Goal: Task Accomplishment & Management: Manage account settings

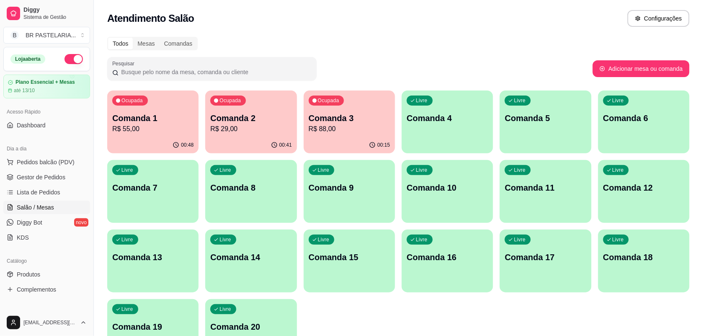
click at [270, 109] on div "Ocupada Comanda 2 R$ 29,00" at bounding box center [250, 113] width 91 height 46
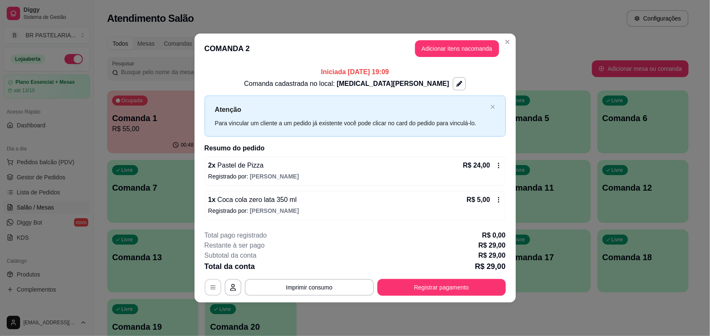
click at [210, 290] on icon "button" at bounding box center [213, 287] width 7 height 7
click at [492, 108] on icon "close" at bounding box center [493, 106] width 5 height 5
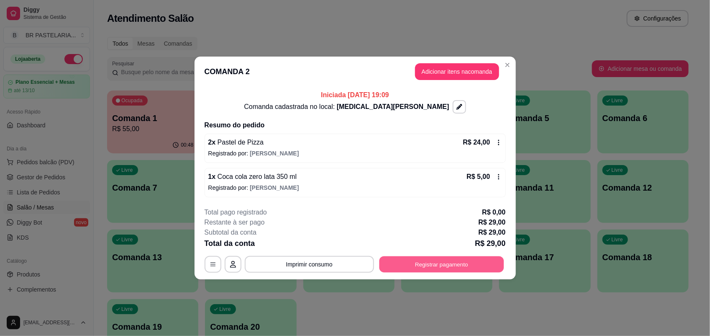
click at [455, 268] on button "Registrar pagamento" at bounding box center [441, 264] width 125 height 16
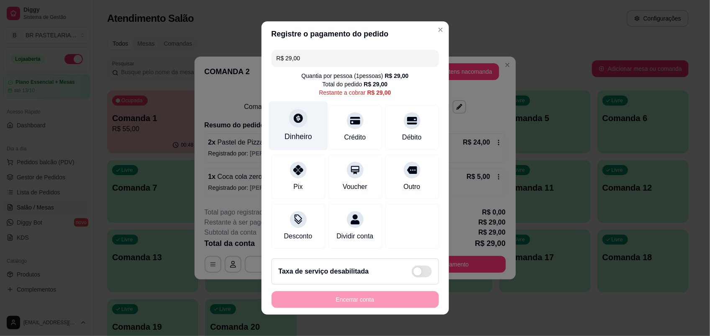
click at [291, 124] on div "Dinheiro" at bounding box center [298, 125] width 59 height 49
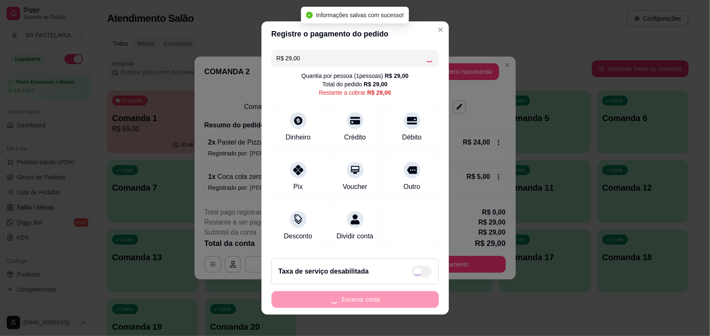
type input "R$ 0,00"
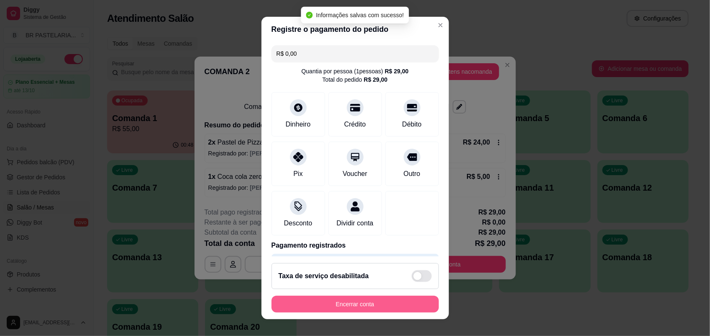
click at [388, 302] on button "Encerrar conta" at bounding box center [355, 304] width 167 height 17
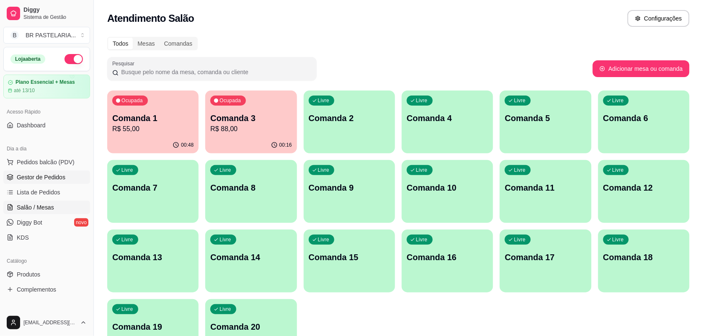
click at [62, 175] on span "Gestor de Pedidos" at bounding box center [41, 177] width 49 height 8
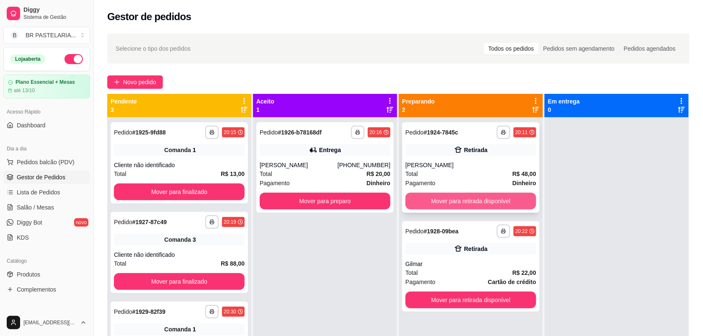
click at [472, 201] on button "Mover para retirada disponível" at bounding box center [470, 201] width 131 height 17
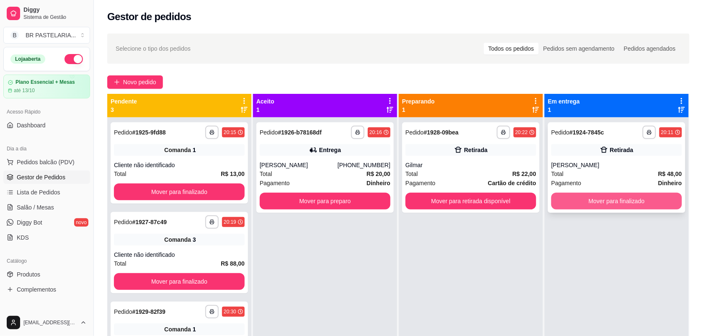
click at [560, 200] on button "Mover para finalizado" at bounding box center [616, 201] width 131 height 17
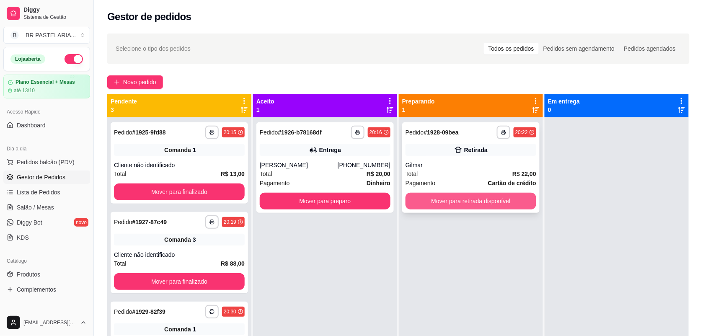
click at [456, 202] on button "Mover para retirada disponível" at bounding box center [470, 201] width 131 height 17
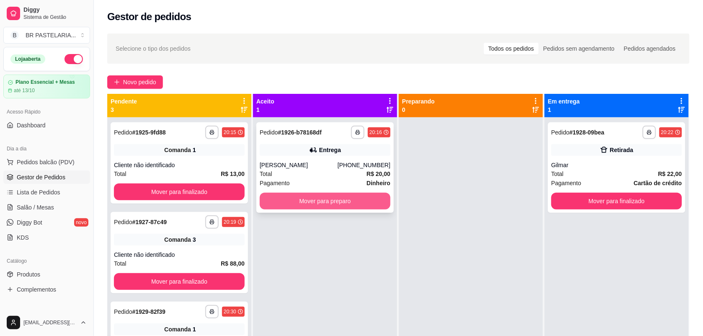
click at [353, 203] on button "Mover para preparo" at bounding box center [325, 201] width 131 height 17
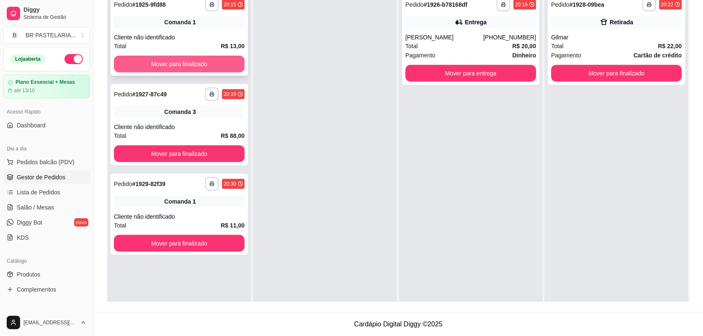
click at [190, 62] on button "Mover para finalizado" at bounding box center [179, 64] width 131 height 17
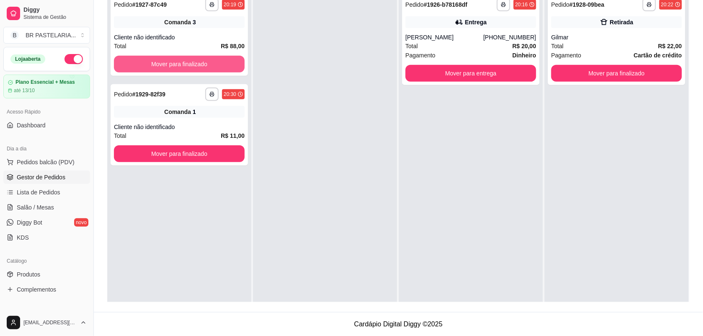
click at [190, 62] on button "Mover para finalizado" at bounding box center [179, 64] width 131 height 17
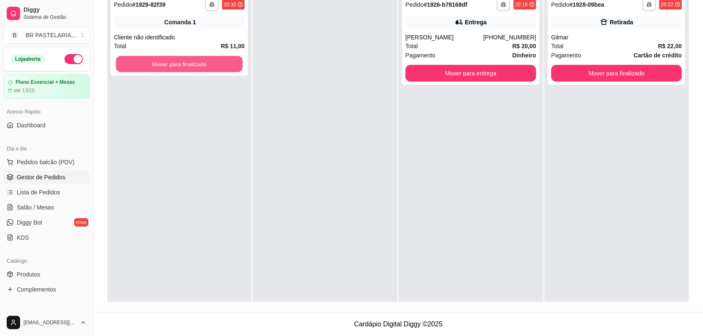
click at [190, 62] on button "Mover para finalizado" at bounding box center [179, 64] width 127 height 16
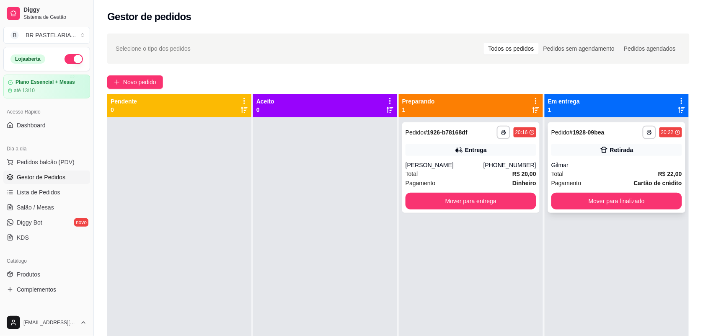
click at [618, 144] on div "Retirada" at bounding box center [616, 150] width 131 height 12
drag, startPoint x: 461, startPoint y: 155, endPoint x: 459, endPoint y: 162, distance: 6.9
click at [459, 162] on div "**********" at bounding box center [470, 167] width 137 height 90
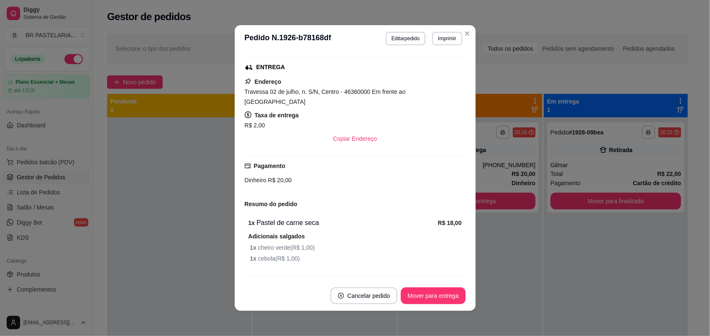
scroll to position [151, 0]
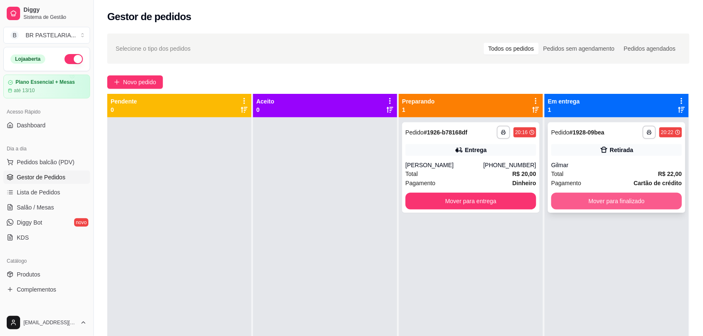
click at [640, 200] on button "Mover para finalizado" at bounding box center [616, 201] width 131 height 17
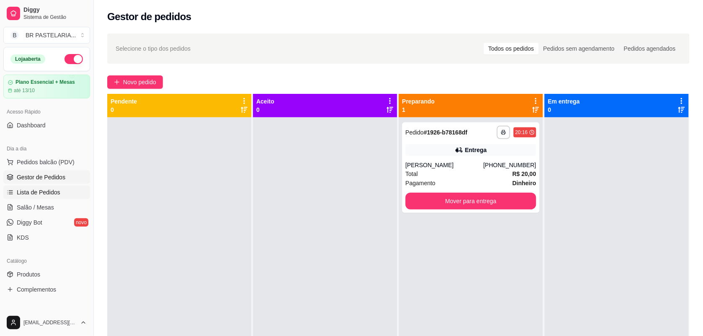
click at [48, 190] on span "Lista de Pedidos" at bounding box center [39, 192] width 44 height 8
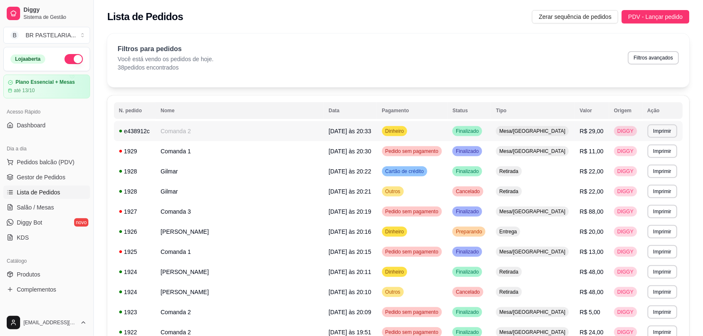
click at [404, 137] on td "Dinheiro" at bounding box center [412, 131] width 71 height 20
click at [402, 170] on td "Cartão de crédito" at bounding box center [412, 171] width 71 height 20
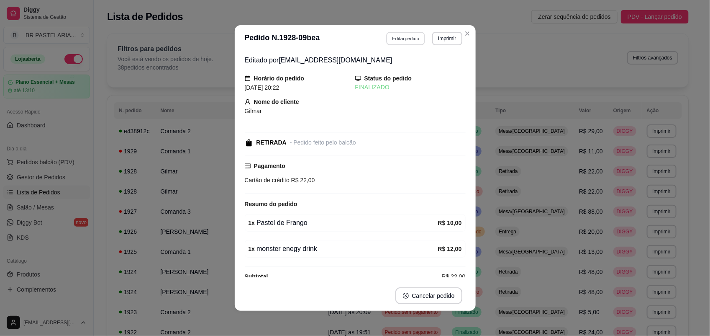
click at [408, 39] on button "Editar pedido" at bounding box center [405, 38] width 39 height 13
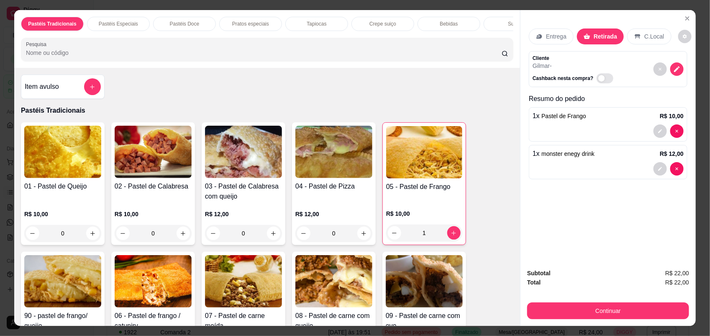
click at [84, 89] on div at bounding box center [92, 86] width 17 height 17
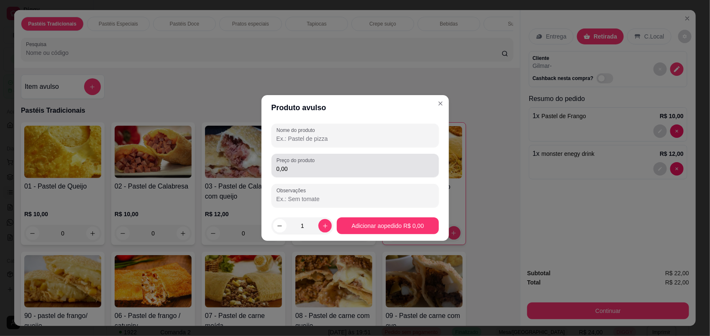
click at [308, 168] on input "0,00" at bounding box center [355, 169] width 157 height 8
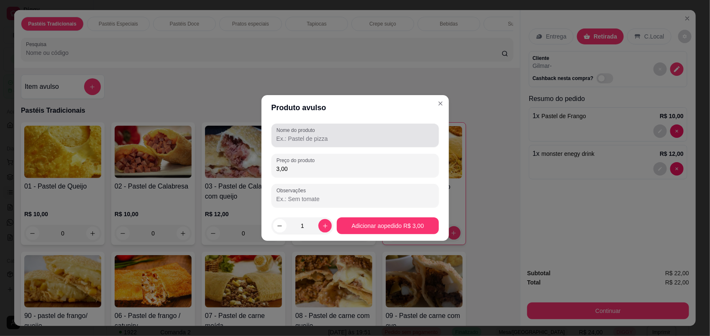
type input "3,00"
click at [304, 139] on input "Nome do produto" at bounding box center [355, 138] width 157 height 8
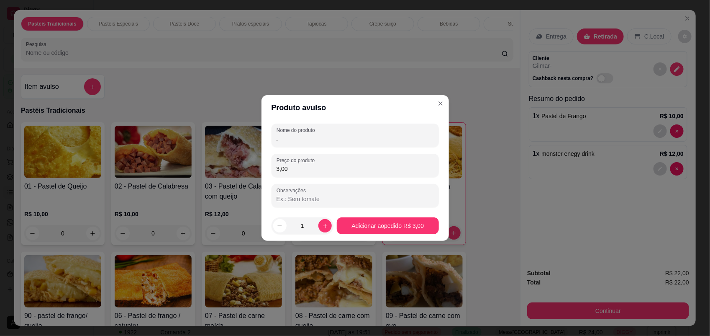
type input "."
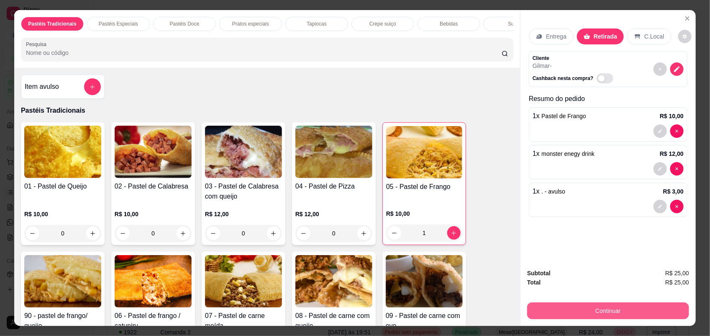
click at [607, 311] on button "Continuar" at bounding box center [609, 310] width 162 height 17
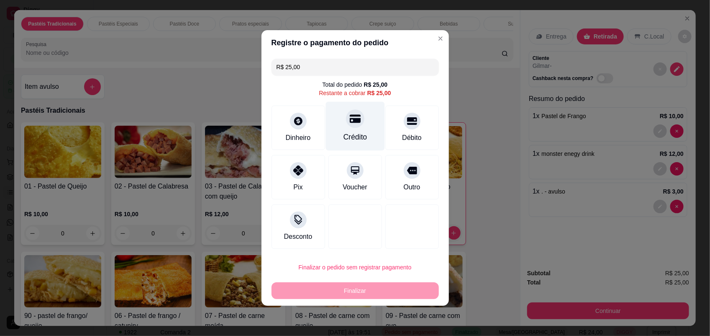
click at [350, 134] on div "Crédito" at bounding box center [355, 136] width 24 height 11
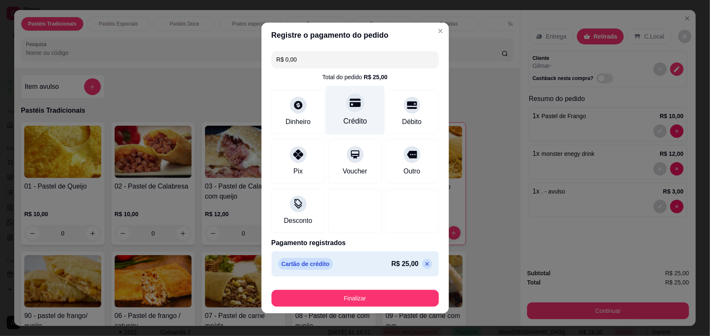
type input "R$ 0,00"
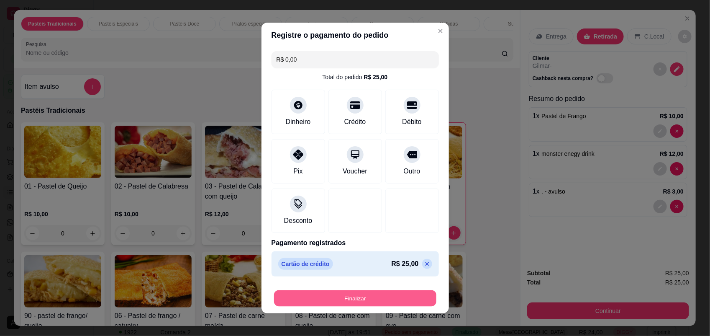
click at [386, 292] on button "Finalizar" at bounding box center [355, 298] width 162 height 16
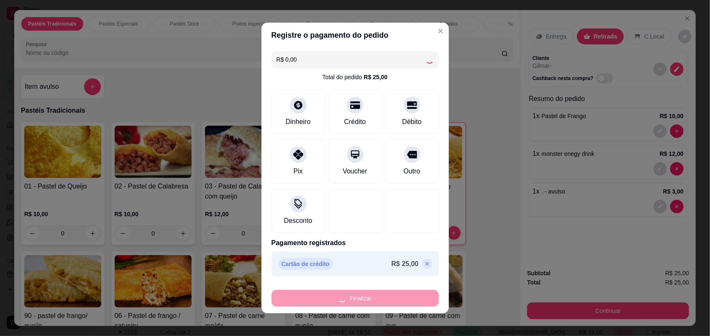
type input "0"
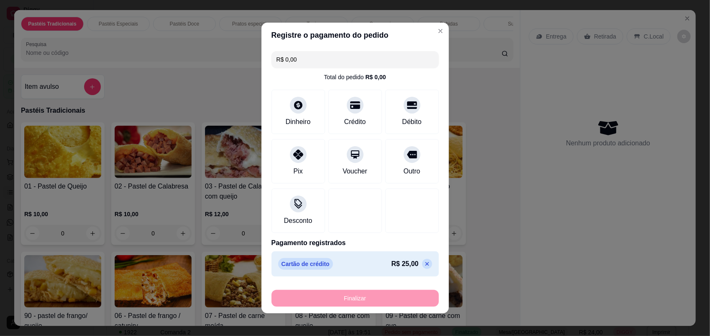
type input "-R$ 25,00"
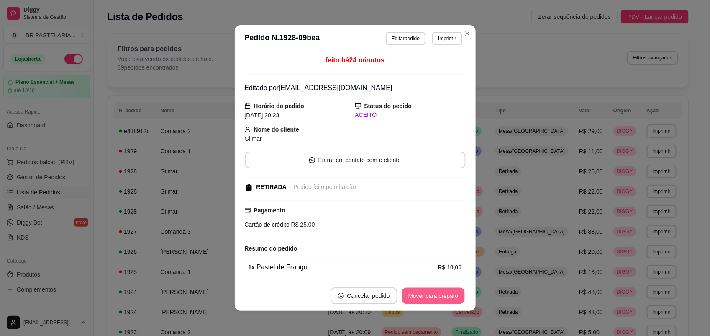
click at [438, 295] on button "Mover para preparo" at bounding box center [433, 296] width 63 height 16
click at [438, 295] on div "Mover para preparo" at bounding box center [427, 295] width 77 height 17
click at [438, 295] on button "Mover para retirada disponível" at bounding box center [419, 295] width 93 height 17
click at [438, 295] on div "Mover para retirada disponível" at bounding box center [413, 295] width 104 height 17
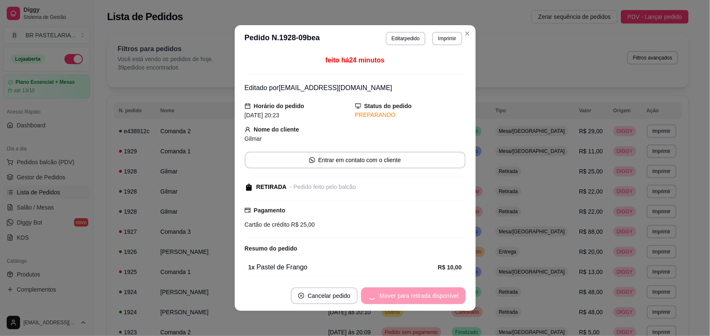
click at [438, 295] on div "Mover para retirada disponível" at bounding box center [413, 295] width 104 height 17
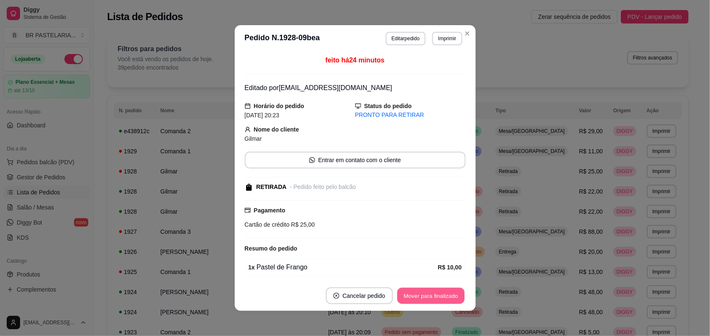
click at [438, 295] on button "Mover para finalizado" at bounding box center [430, 296] width 67 height 16
click at [438, 294] on div "Mover para finalizado" at bounding box center [430, 295] width 69 height 17
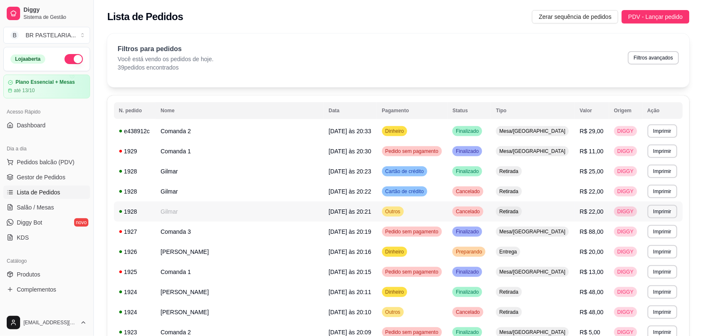
click at [377, 210] on td "Outros" at bounding box center [412, 211] width 71 height 20
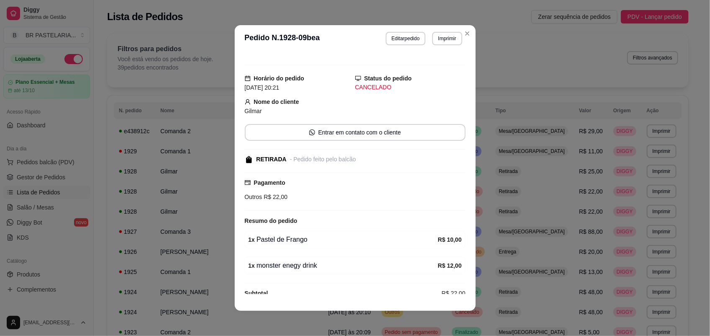
scroll to position [24, 0]
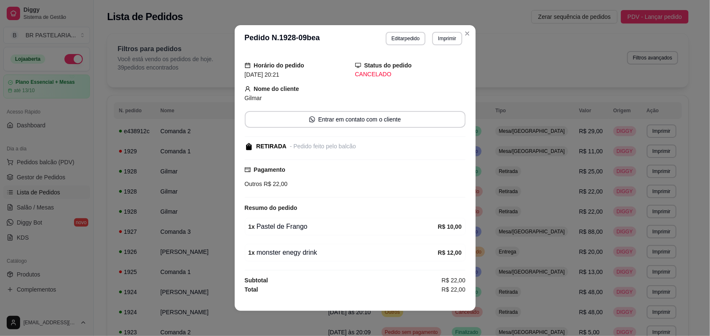
click at [457, 28] on header "**********" at bounding box center [355, 38] width 241 height 27
click at [457, 33] on button "Imprimir" at bounding box center [447, 38] width 30 height 13
click at [464, 33] on icon "Close" at bounding box center [467, 33] width 7 height 7
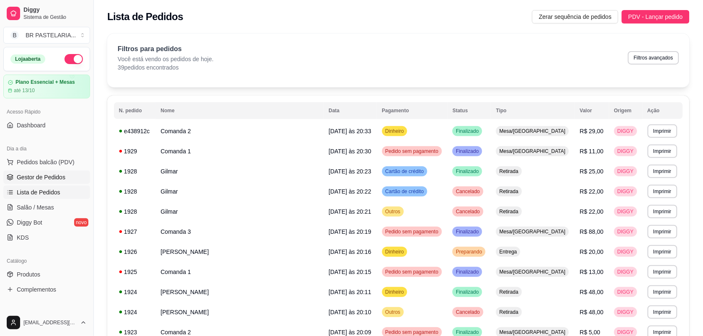
click at [64, 177] on span "Gestor de Pedidos" at bounding box center [41, 177] width 49 height 8
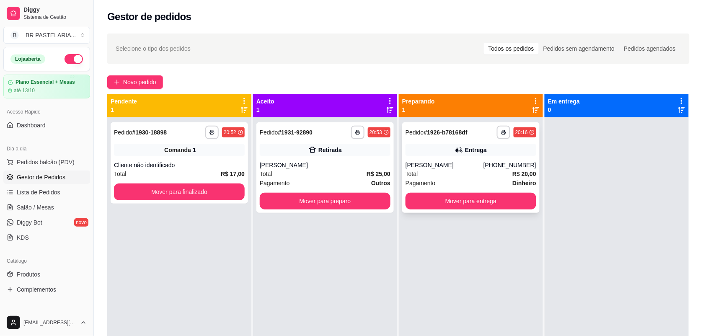
click at [444, 150] on div "Entrega" at bounding box center [470, 150] width 131 height 12
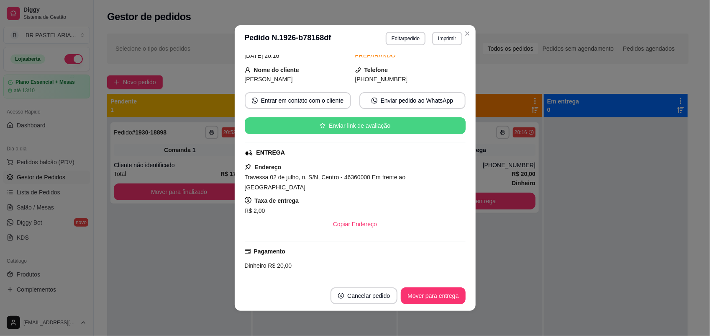
scroll to position [105, 0]
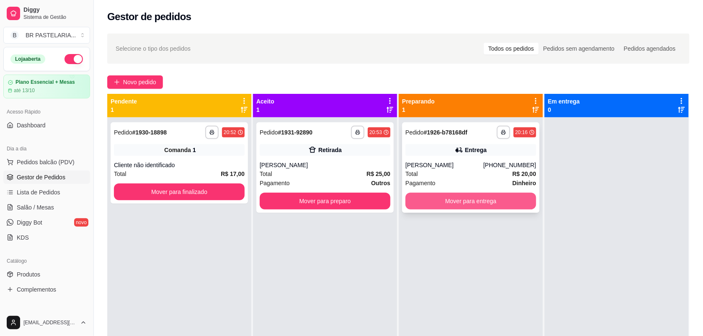
click at [488, 195] on button "Mover para entrega" at bounding box center [470, 201] width 131 height 17
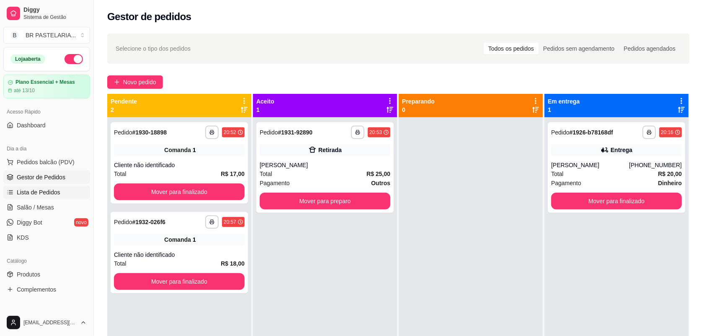
drag, startPoint x: 55, startPoint y: 202, endPoint x: 59, endPoint y: 193, distance: 10.1
click at [54, 202] on link "Salão / Mesas" at bounding box center [46, 207] width 87 height 13
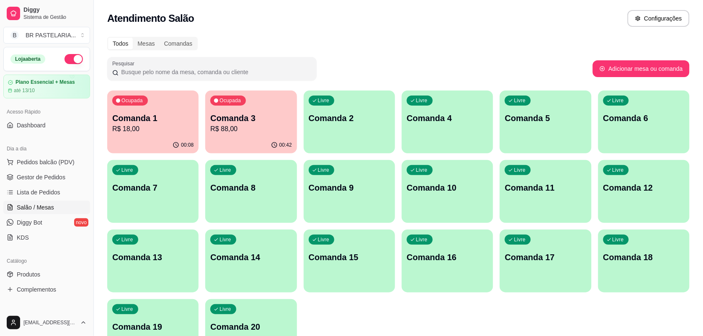
click at [224, 114] on p "Comanda 3" at bounding box center [250, 118] width 81 height 12
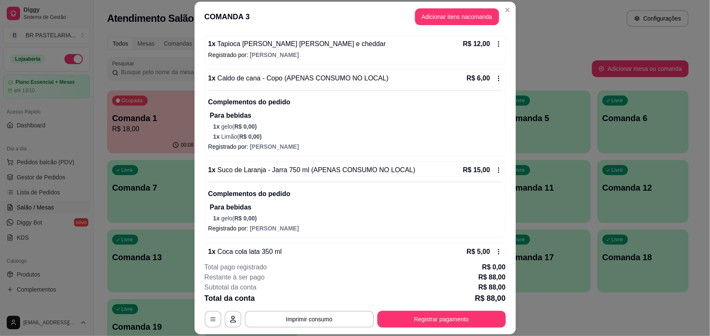
scroll to position [247, 0]
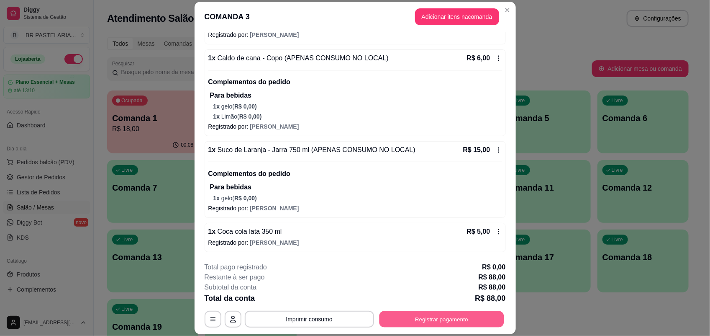
click at [422, 321] on button "Registrar pagamento" at bounding box center [441, 319] width 125 height 16
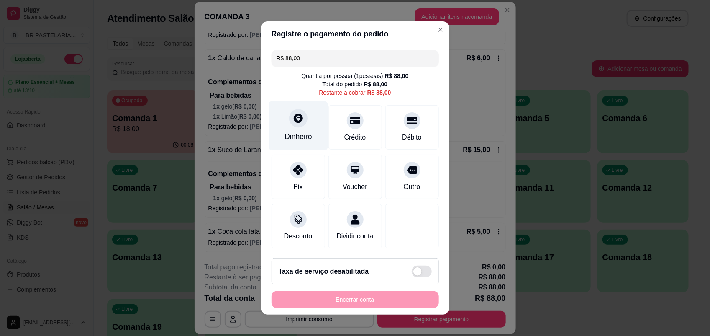
click at [289, 115] on div at bounding box center [298, 118] width 18 height 18
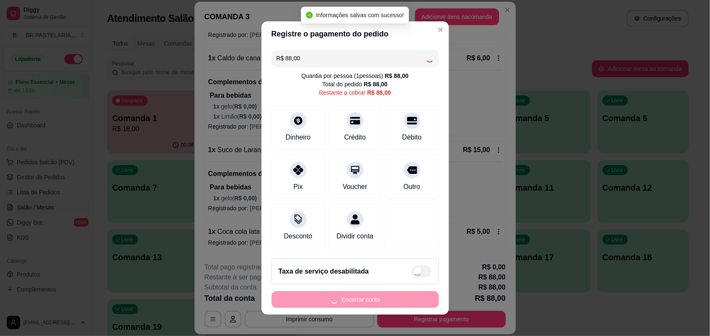
type input "R$ 0,00"
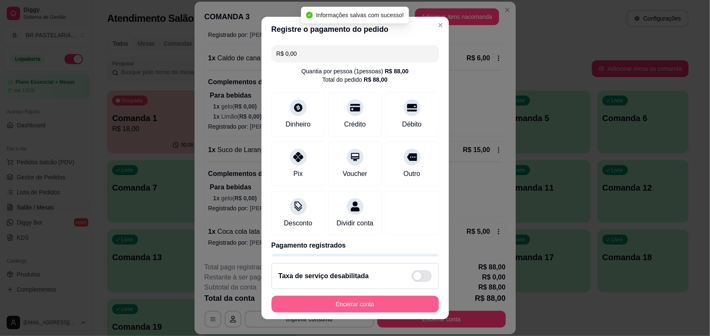
click at [395, 308] on button "Encerrar conta" at bounding box center [355, 304] width 167 height 17
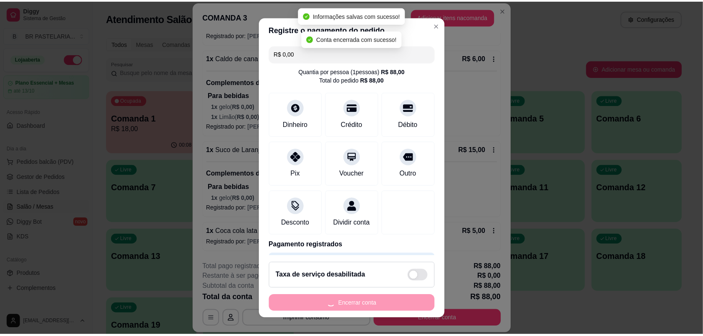
scroll to position [0, 0]
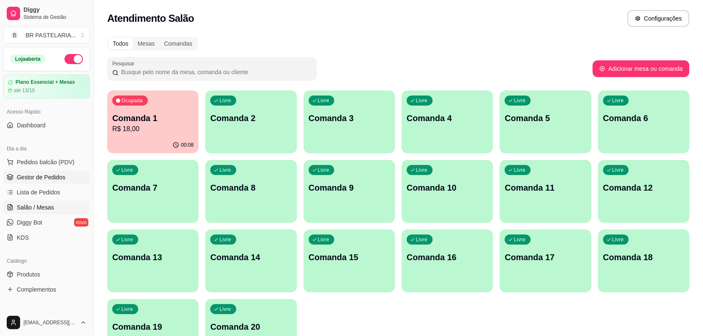
click at [36, 172] on link "Gestor de Pedidos" at bounding box center [46, 176] width 87 height 13
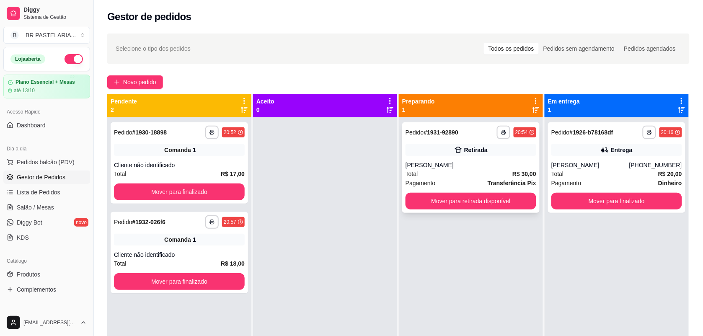
click at [499, 160] on div "**********" at bounding box center [470, 167] width 137 height 90
click at [568, 201] on button "Mover para finalizado" at bounding box center [616, 201] width 127 height 16
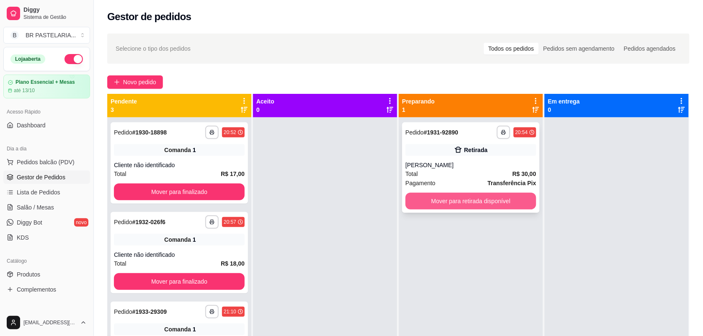
click at [497, 202] on button "Mover para retirada disponível" at bounding box center [470, 201] width 131 height 17
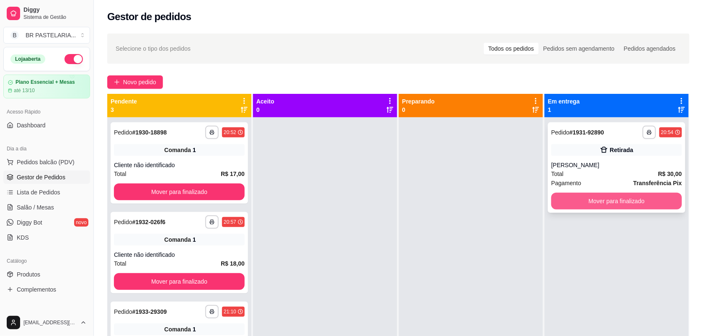
click at [580, 197] on button "Mover para finalizado" at bounding box center [616, 201] width 131 height 17
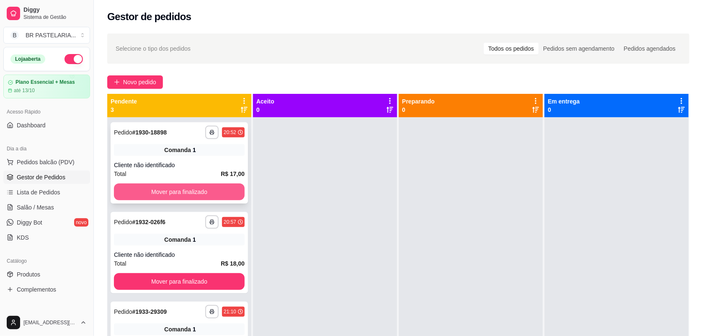
click at [208, 195] on button "Mover para finalizado" at bounding box center [179, 191] width 131 height 17
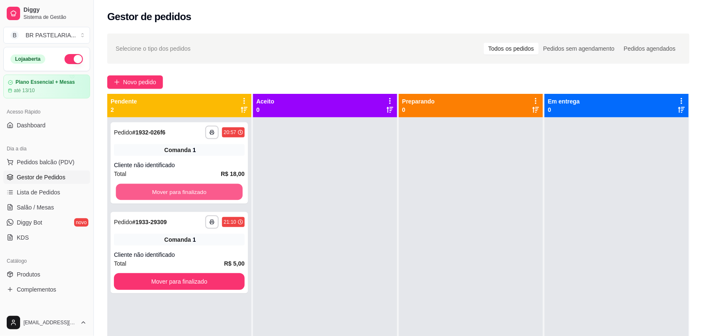
click at [214, 185] on button "Mover para finalizado" at bounding box center [179, 192] width 127 height 16
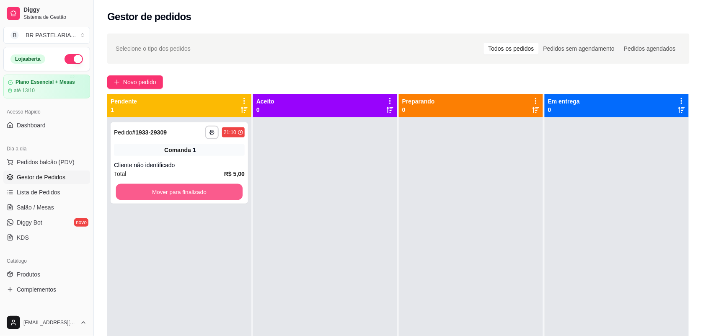
click at [222, 185] on button "Mover para finalizado" at bounding box center [179, 192] width 127 height 16
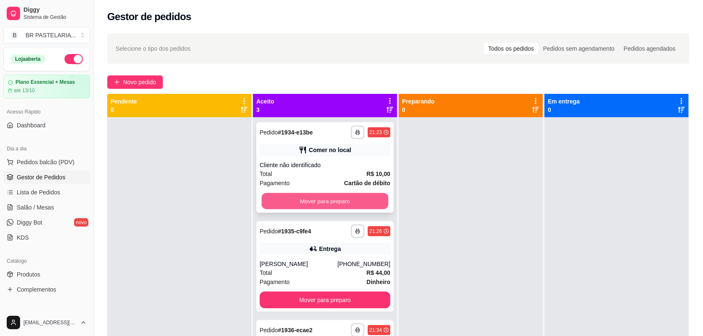
click at [363, 203] on button "Mover para preparo" at bounding box center [325, 201] width 127 height 16
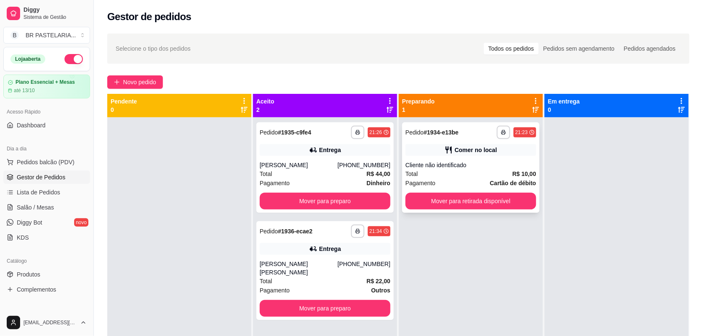
click at [447, 195] on div "**********" at bounding box center [470, 167] width 137 height 90
click at [486, 206] on button "Mover para retirada disponível" at bounding box center [470, 201] width 127 height 16
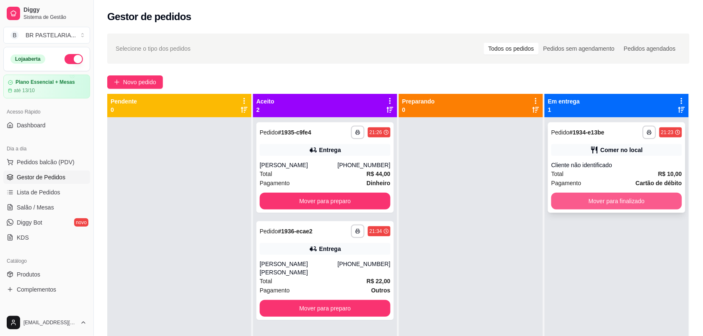
click at [580, 200] on button "Mover para finalizado" at bounding box center [616, 201] width 131 height 17
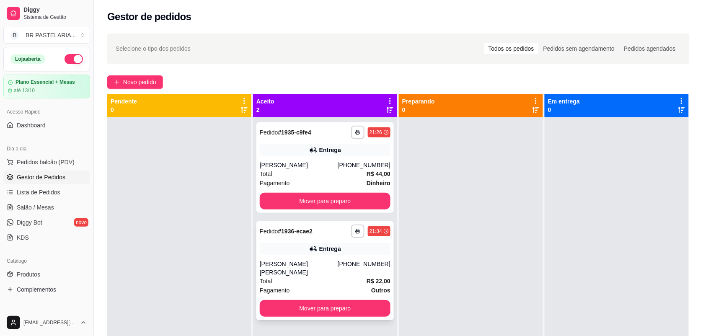
click at [333, 256] on div "**********" at bounding box center [324, 270] width 137 height 99
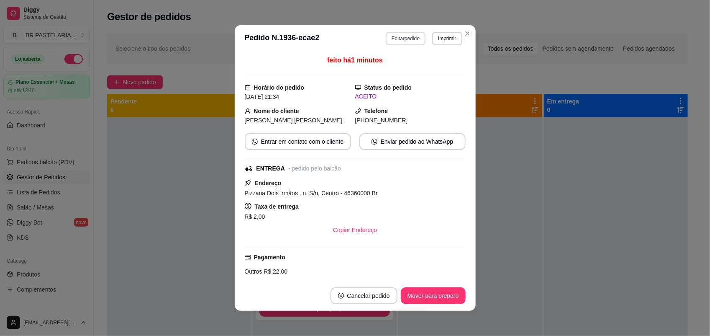
click at [394, 41] on button "Editar pedido" at bounding box center [406, 38] width 40 height 13
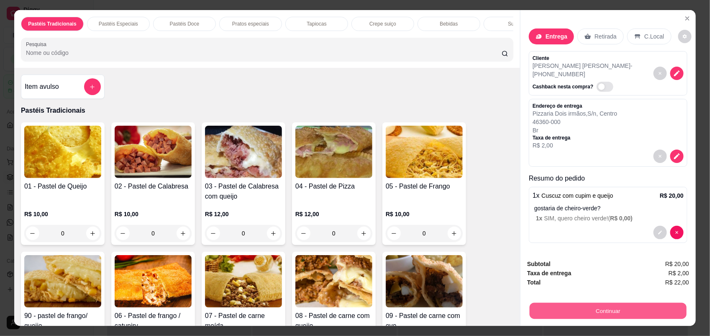
click at [654, 307] on button "Continuar" at bounding box center [608, 311] width 157 height 16
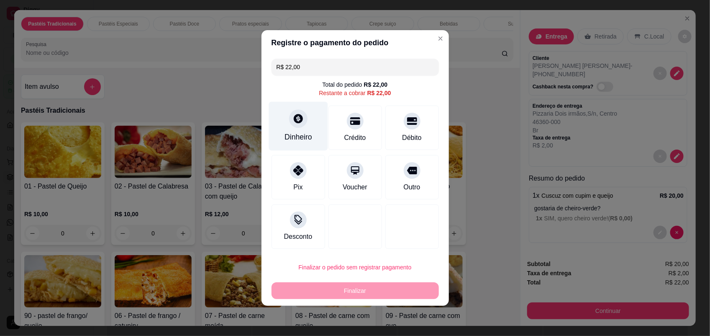
click at [301, 138] on div "Dinheiro" at bounding box center [299, 136] width 28 height 11
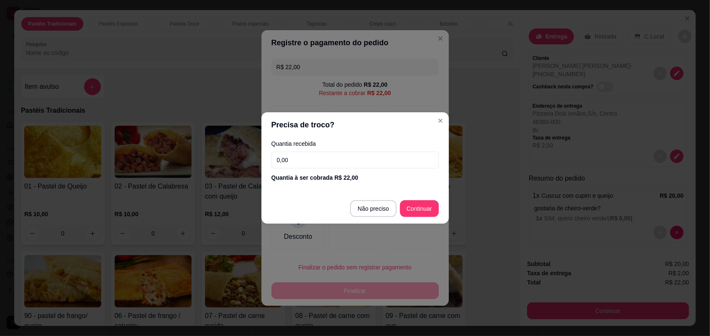
click at [423, 197] on footer "Não preciso Continuar" at bounding box center [356, 208] width 188 height 30
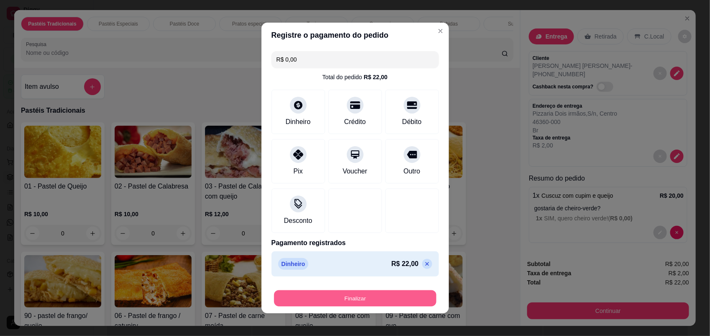
click at [396, 294] on button "Finalizar" at bounding box center [355, 298] width 162 height 16
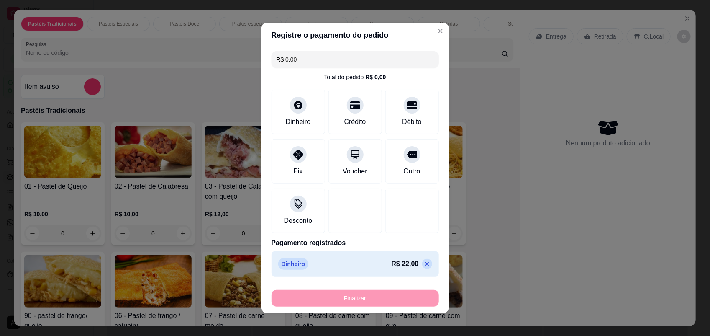
type input "-R$ 22,00"
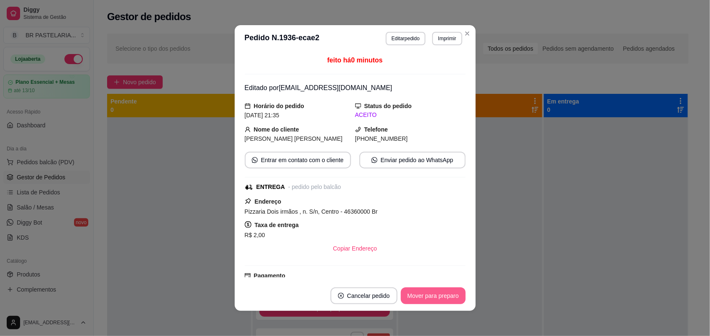
click at [430, 296] on button "Mover para preparo" at bounding box center [433, 295] width 65 height 17
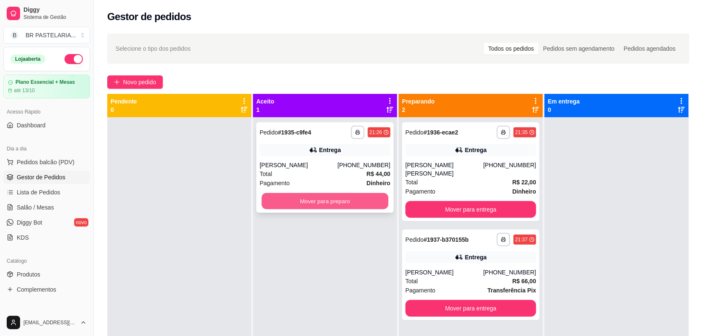
click at [300, 200] on button "Mover para preparo" at bounding box center [325, 201] width 127 height 16
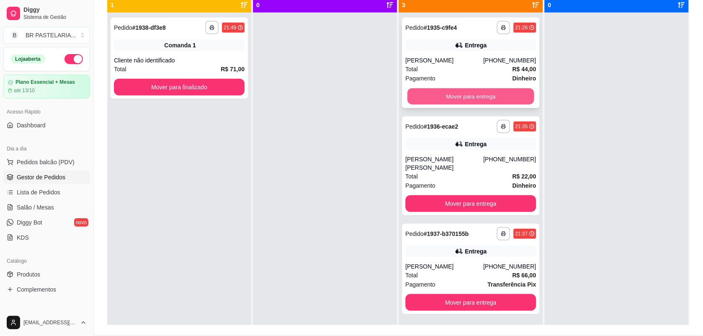
click at [463, 91] on button "Mover para entrega" at bounding box center [470, 96] width 127 height 16
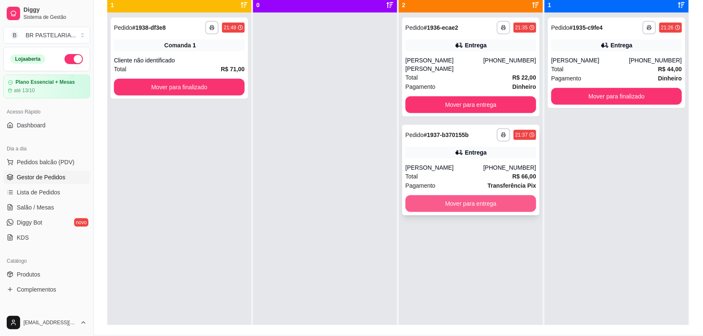
click at [499, 196] on button "Mover para entrega" at bounding box center [470, 203] width 131 height 17
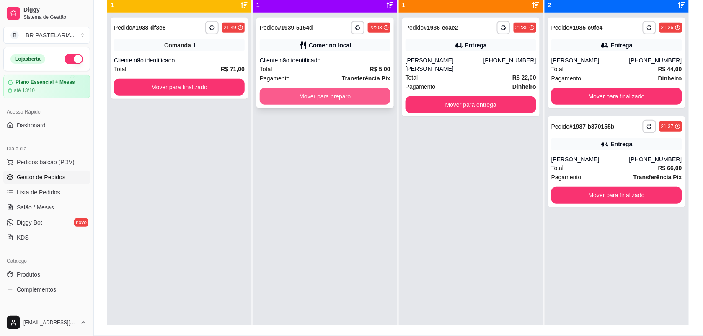
click at [362, 98] on button "Mover para preparo" at bounding box center [325, 96] width 131 height 17
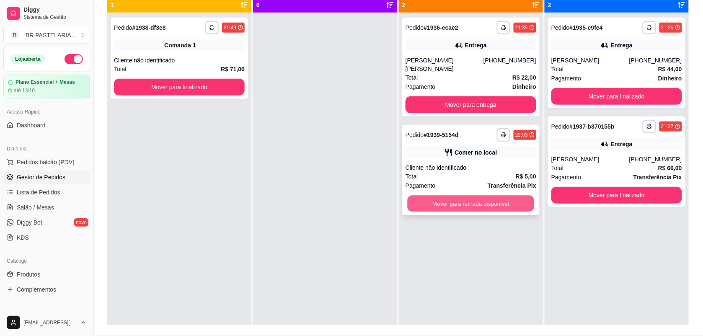
click at [478, 196] on button "Mover para retirada disponível" at bounding box center [470, 204] width 127 height 16
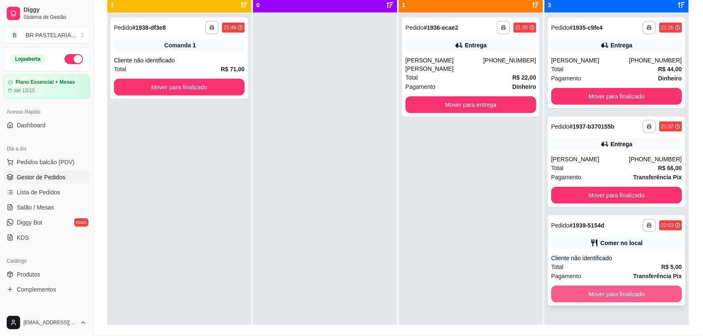
click at [591, 288] on button "Mover para finalizado" at bounding box center [616, 294] width 131 height 17
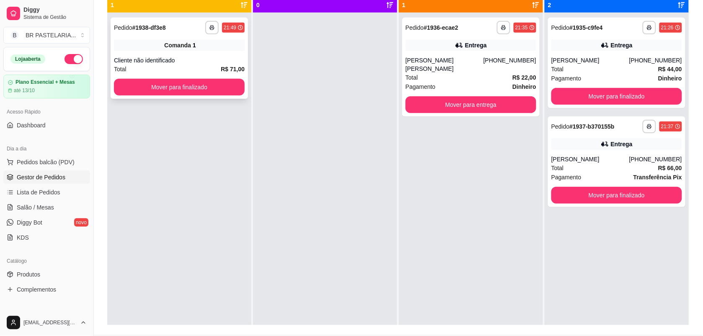
click at [201, 42] on div "Comanda 1" at bounding box center [179, 45] width 131 height 12
click at [491, 97] on button "Mover para entrega" at bounding box center [470, 105] width 127 height 16
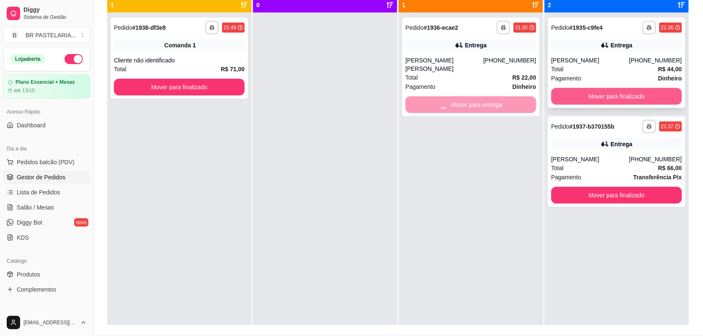
click at [603, 99] on button "Mover para finalizado" at bounding box center [616, 96] width 131 height 17
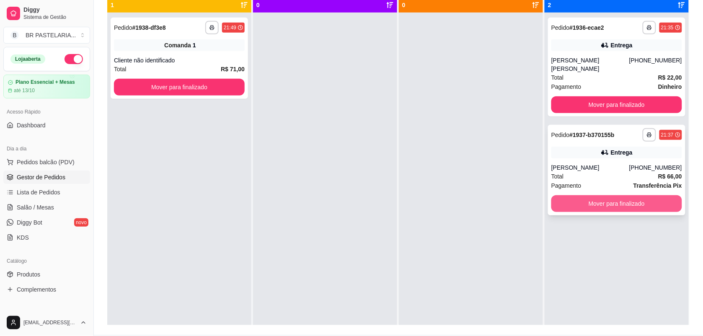
click at [626, 195] on button "Mover para finalizado" at bounding box center [616, 203] width 131 height 17
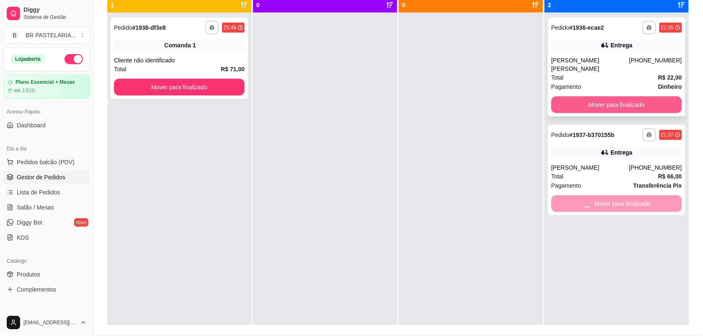
click at [643, 100] on button "Mover para finalizado" at bounding box center [616, 104] width 131 height 17
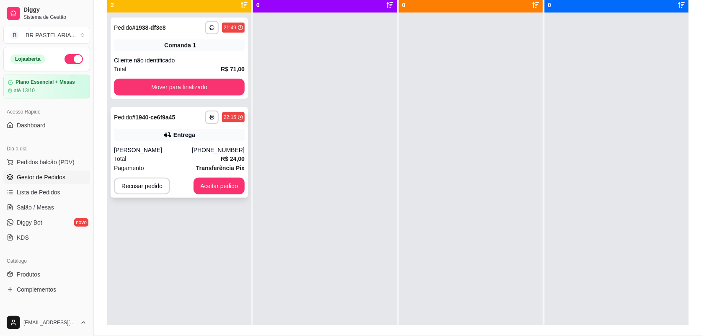
click at [179, 135] on div "Entrega" at bounding box center [184, 135] width 22 height 8
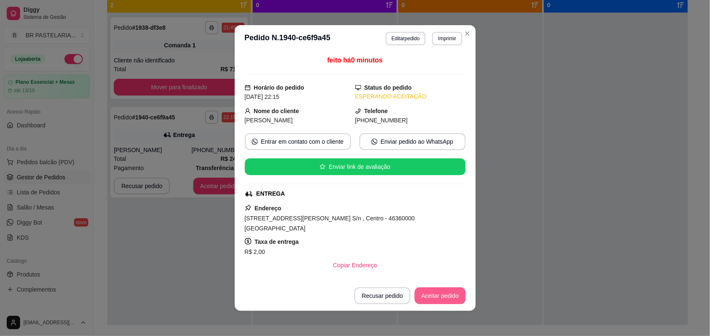
click at [428, 297] on button "Aceitar pedido" at bounding box center [440, 295] width 51 height 17
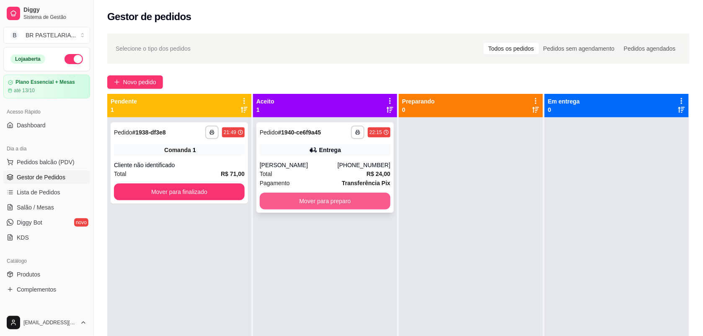
click at [357, 206] on button "Mover para preparo" at bounding box center [325, 201] width 131 height 17
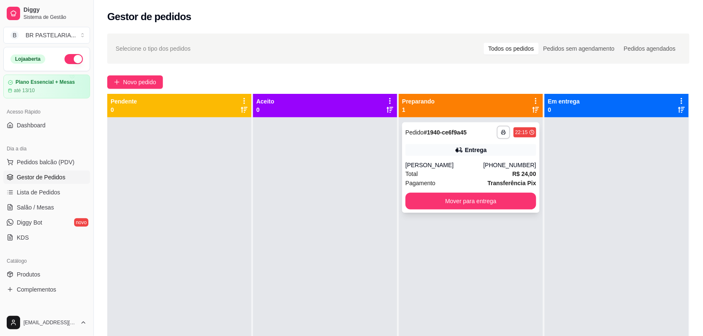
click at [458, 191] on div "**********" at bounding box center [470, 167] width 137 height 90
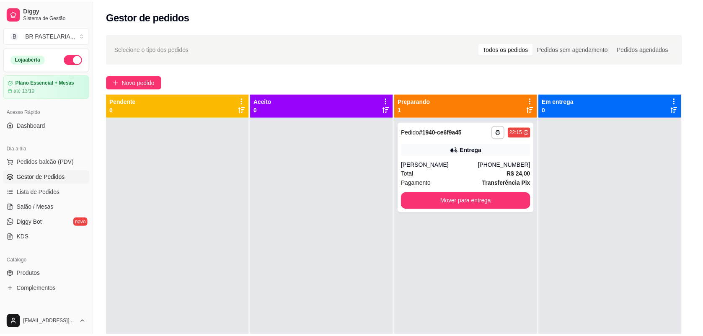
scroll to position [194, 0]
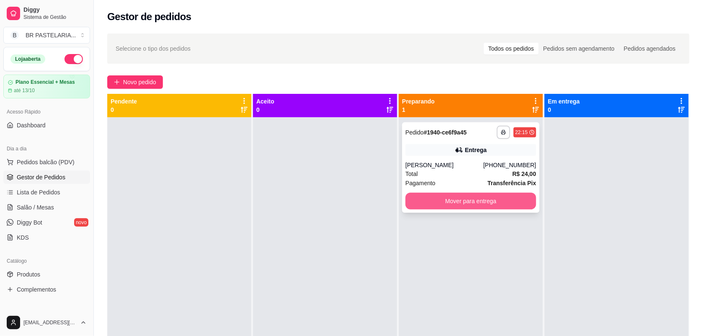
click at [488, 199] on button "Mover para entrega" at bounding box center [470, 201] width 131 height 17
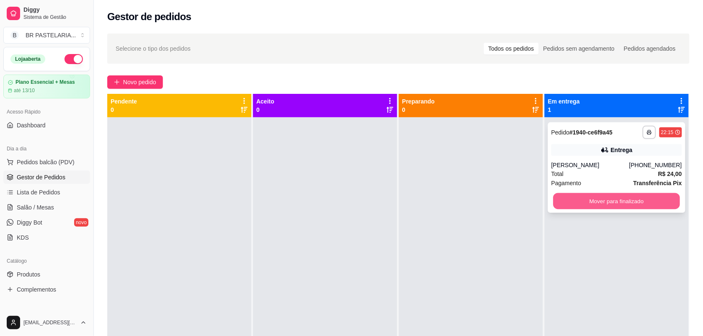
click at [574, 201] on button "Mover para finalizado" at bounding box center [616, 201] width 127 height 16
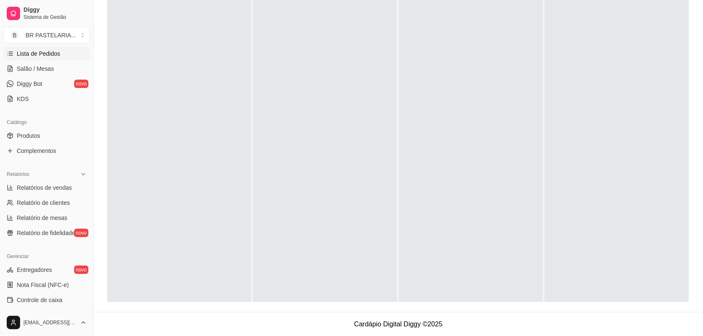
scroll to position [157, 0]
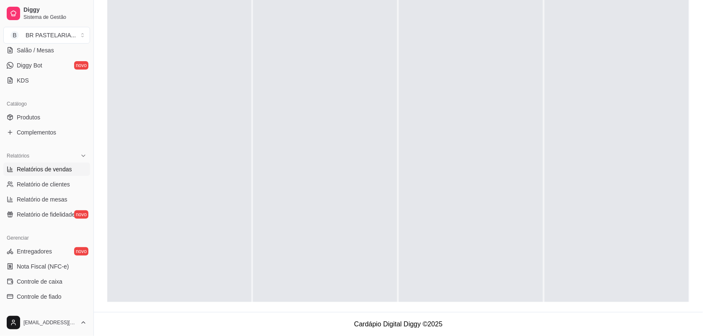
click at [40, 172] on span "Relatórios de vendas" at bounding box center [44, 169] width 55 height 8
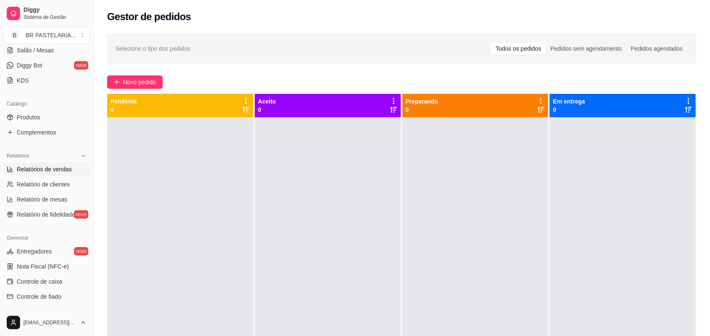
select select "ALL"
select select "0"
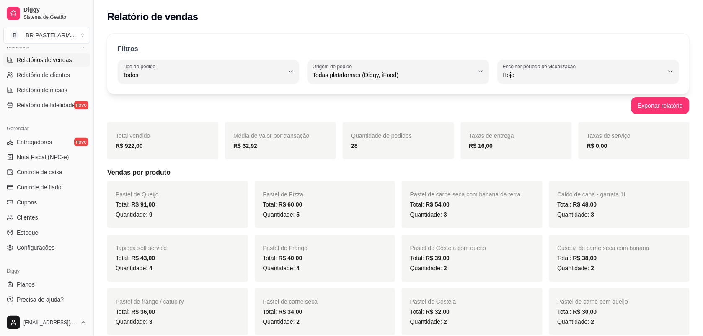
click at [523, 151] on div "R$ 16,00" at bounding box center [516, 146] width 94 height 10
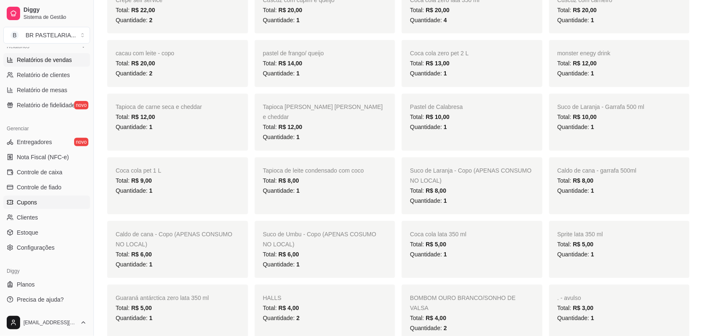
scroll to position [523, 0]
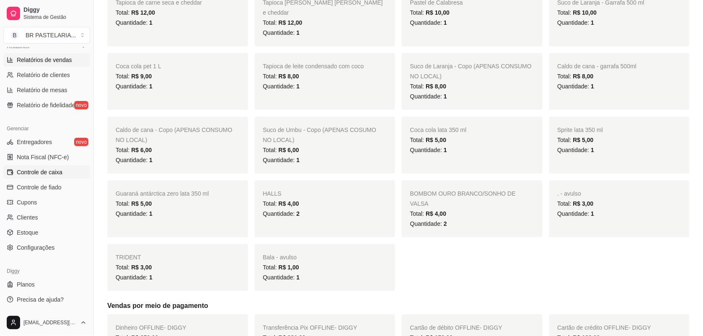
click at [30, 174] on span "Controle de caixa" at bounding box center [40, 172] width 46 height 8
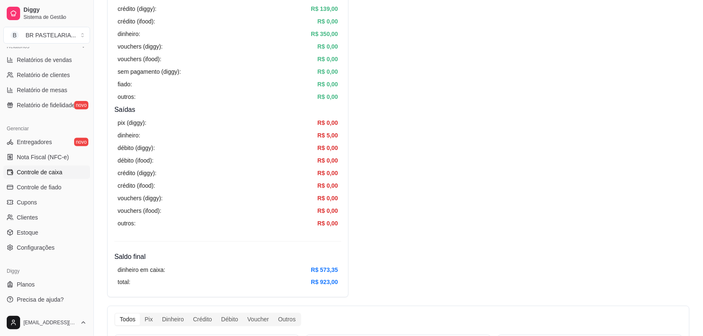
scroll to position [419, 0]
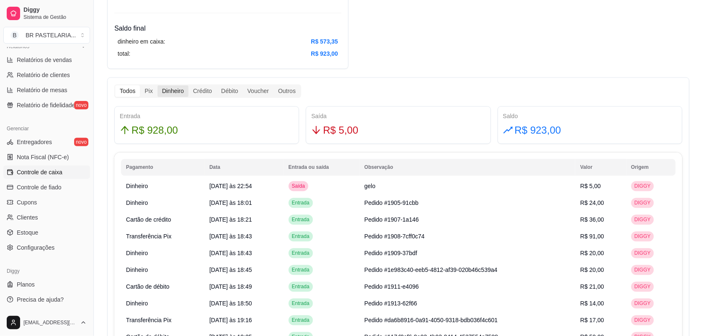
click at [178, 97] on div "Dinheiro" at bounding box center [172, 91] width 31 height 12
click at [157, 85] on input "Dinheiro" at bounding box center [157, 85] width 0 height 0
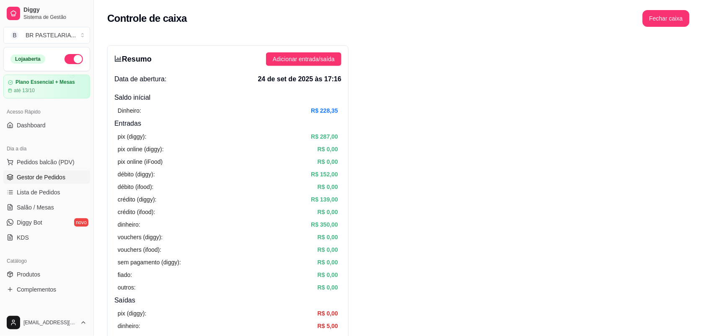
scroll to position [209, 0]
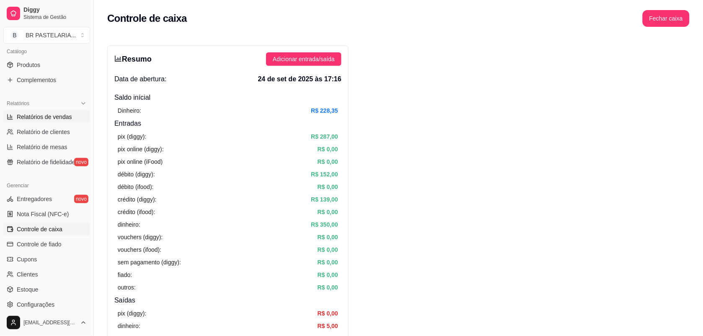
click at [21, 121] on link "Relatórios de vendas" at bounding box center [46, 116] width 87 height 13
select select "ALL"
select select "0"
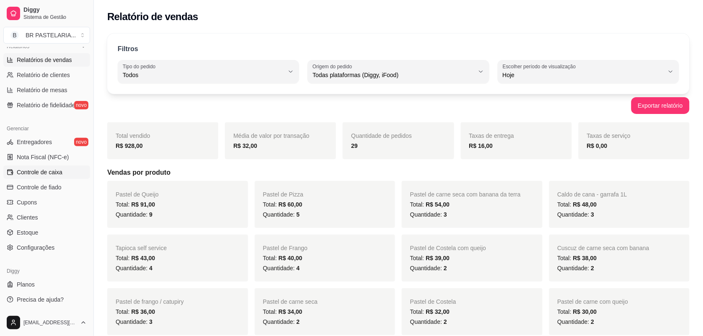
click at [57, 171] on span "Controle de caixa" at bounding box center [40, 172] width 46 height 8
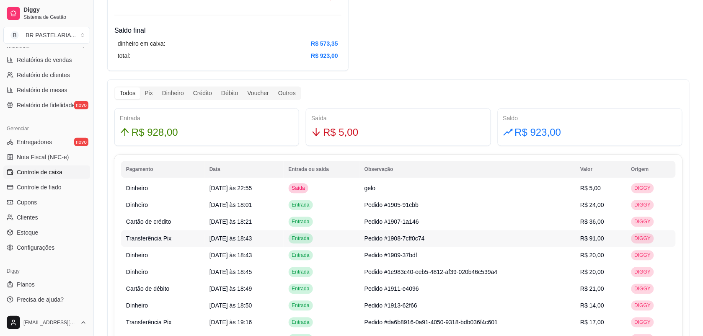
scroll to position [419, 0]
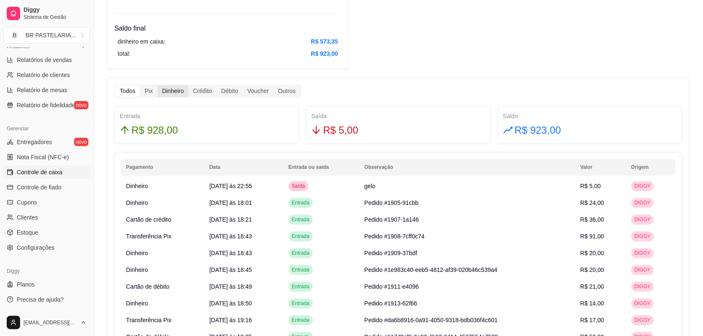
click at [171, 93] on div "Dinheiro" at bounding box center [172, 91] width 31 height 12
click at [157, 85] on input "Dinheiro" at bounding box center [157, 85] width 0 height 0
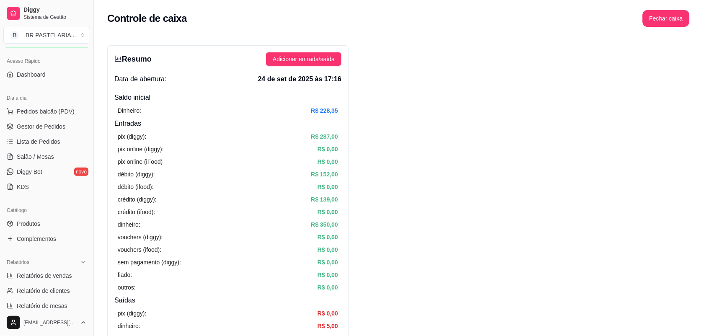
scroll to position [0, 0]
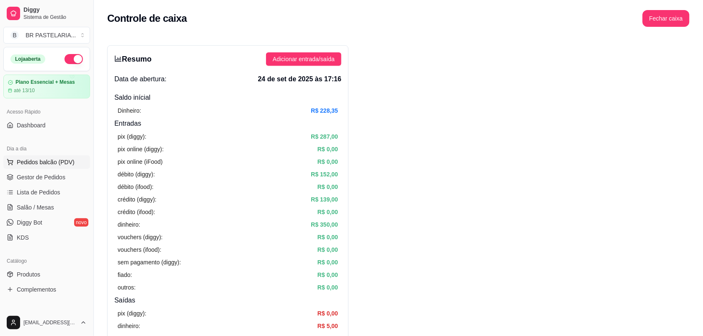
click at [54, 156] on button "Pedidos balcão (PDV)" at bounding box center [46, 161] width 87 height 13
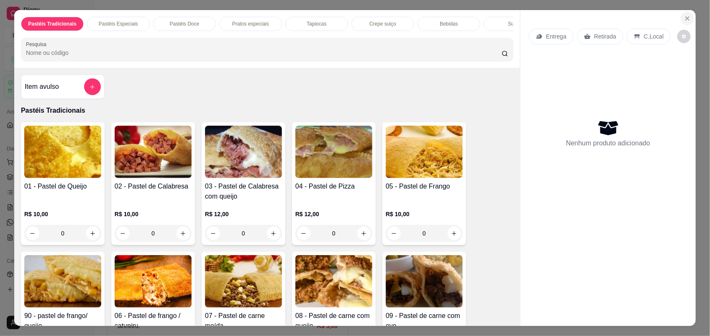
click at [685, 15] on icon "Close" at bounding box center [688, 18] width 7 height 7
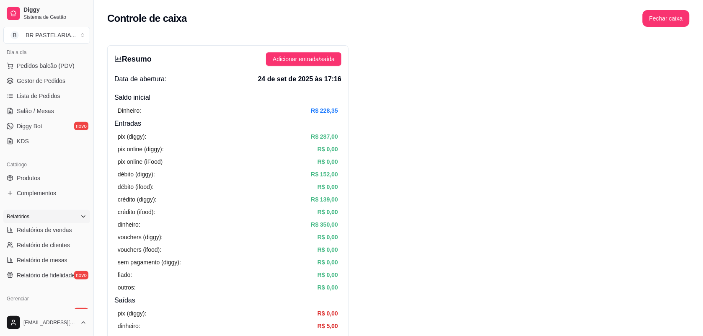
scroll to position [105, 0]
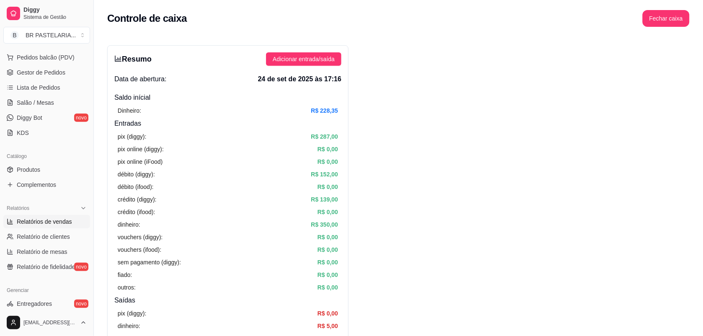
click at [46, 219] on span "Relatórios de vendas" at bounding box center [44, 221] width 55 height 8
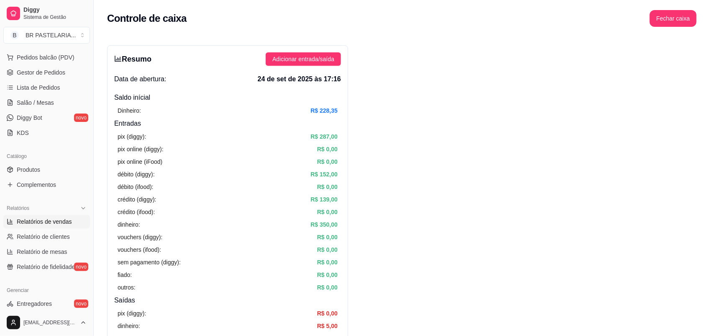
select select "ALL"
select select "0"
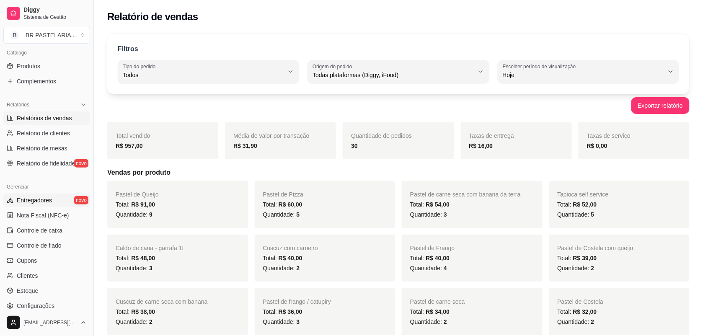
scroll to position [209, 0]
click at [55, 227] on span "Controle de caixa" at bounding box center [40, 229] width 46 height 8
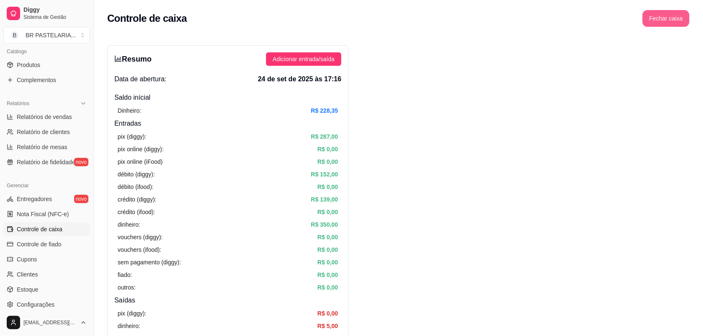
click at [670, 17] on button "Fechar caixa" at bounding box center [665, 18] width 47 height 17
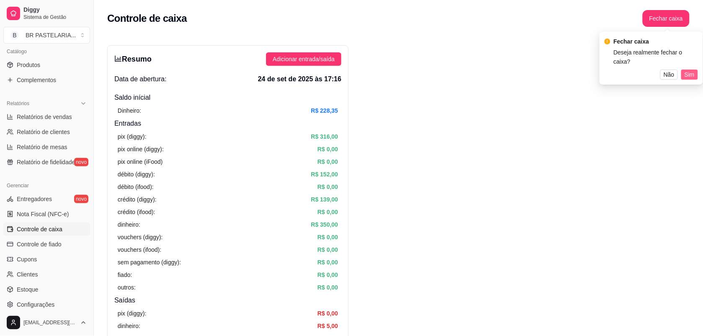
click at [683, 69] on button "Sim" at bounding box center [689, 74] width 17 height 10
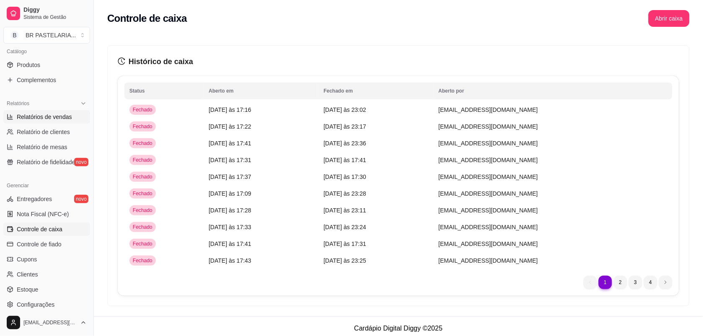
click at [15, 121] on link "Relatórios de vendas" at bounding box center [46, 116] width 87 height 13
select select "ALL"
select select "0"
